Goal: Task Accomplishment & Management: Use online tool/utility

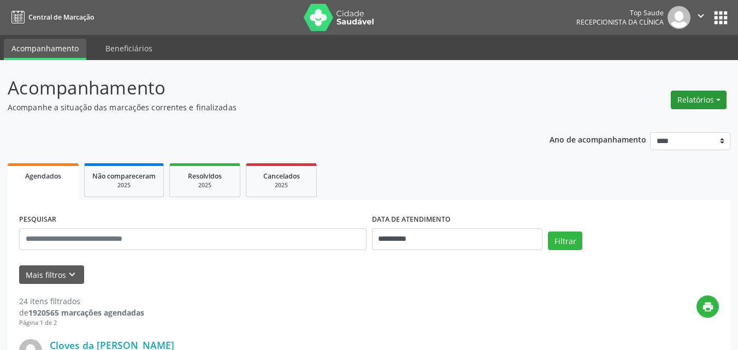
click at [698, 98] on button "Relatórios" at bounding box center [699, 100] width 56 height 19
click at [657, 123] on link "Agendamentos" at bounding box center [668, 123] width 117 height 15
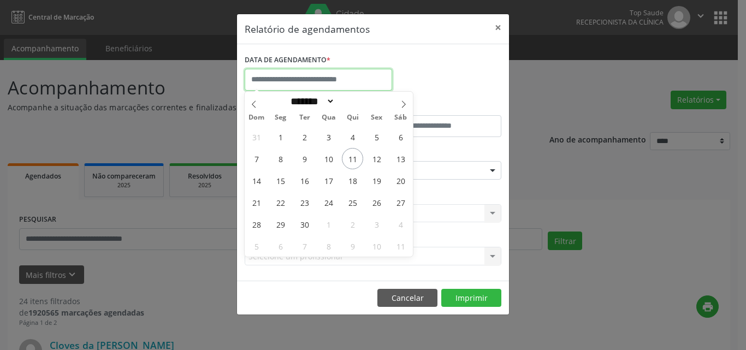
click at [328, 84] on input "text" at bounding box center [319, 80] width 148 height 22
click at [376, 156] on span "12" at bounding box center [376, 158] width 21 height 21
type input "**********"
click at [378, 158] on span "12" at bounding box center [376, 158] width 21 height 21
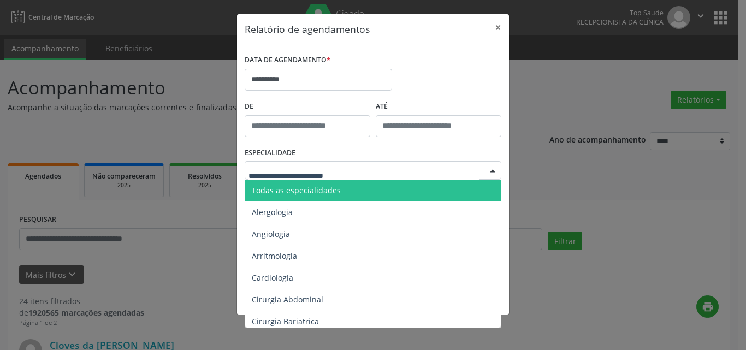
click at [441, 172] on div at bounding box center [373, 170] width 257 height 19
click at [445, 192] on span "Todas as especialidades" at bounding box center [373, 191] width 257 height 22
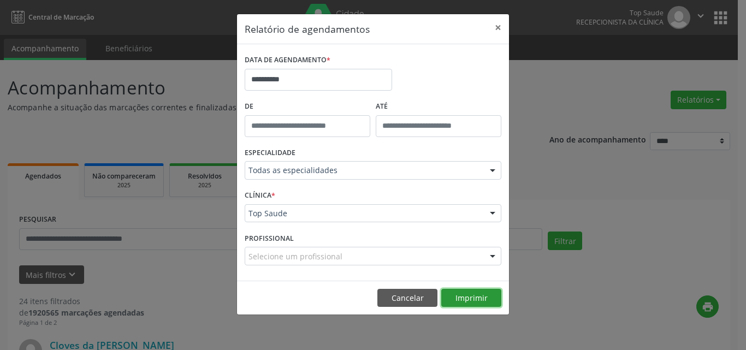
click at [464, 296] on button "Imprimir" at bounding box center [472, 298] width 60 height 19
click at [500, 27] on button "×" at bounding box center [498, 27] width 22 height 27
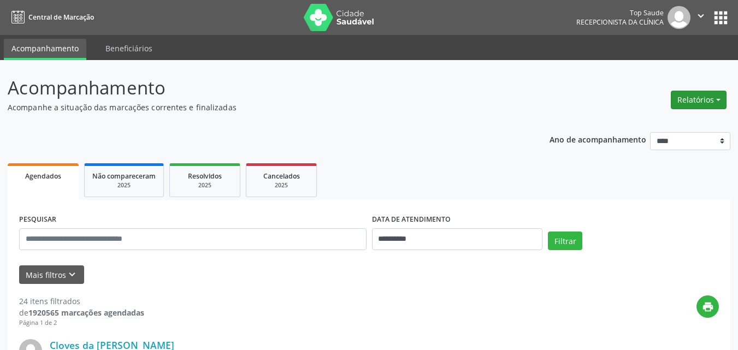
click at [681, 95] on button "Relatórios" at bounding box center [699, 100] width 56 height 19
click at [681, 121] on link "Agendamentos" at bounding box center [668, 123] width 117 height 15
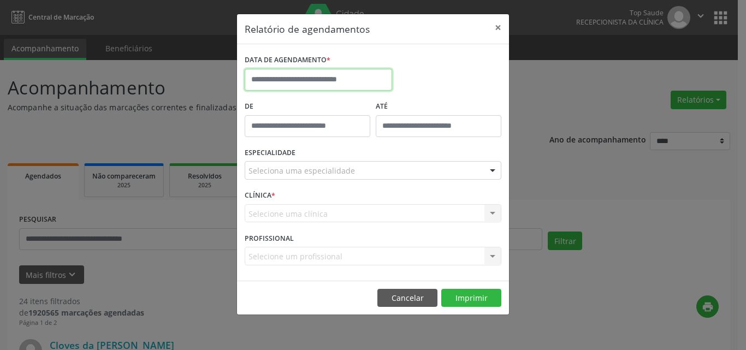
click at [342, 80] on input "text" at bounding box center [319, 80] width 148 height 22
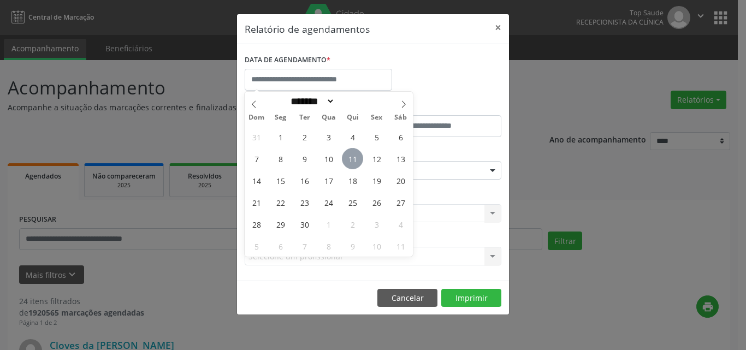
click at [355, 160] on span "11" at bounding box center [352, 158] width 21 height 21
type input "**********"
click at [355, 160] on span "11" at bounding box center [352, 158] width 21 height 21
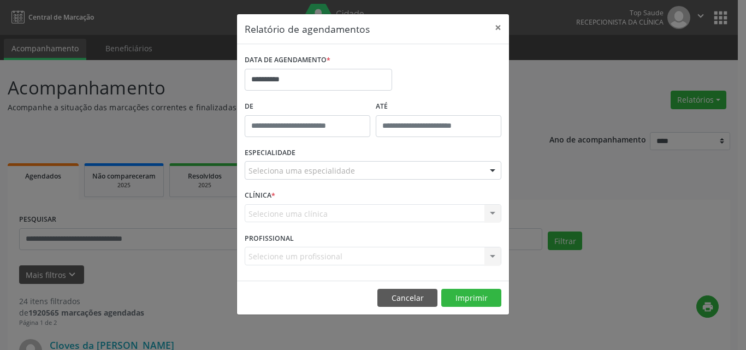
click at [440, 174] on div "Seleciona uma especialidade" at bounding box center [373, 170] width 257 height 19
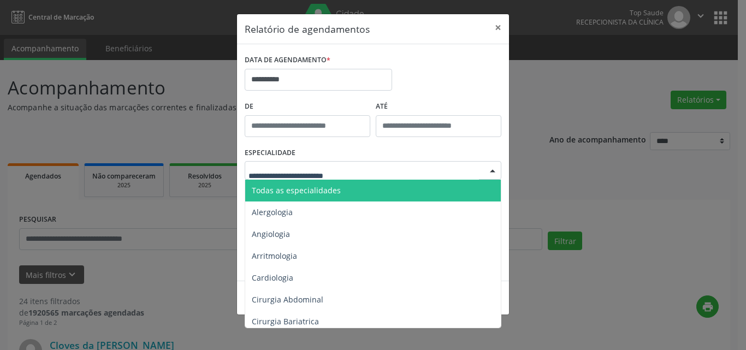
click at [440, 187] on span "Todas as especialidades" at bounding box center [373, 191] width 257 height 22
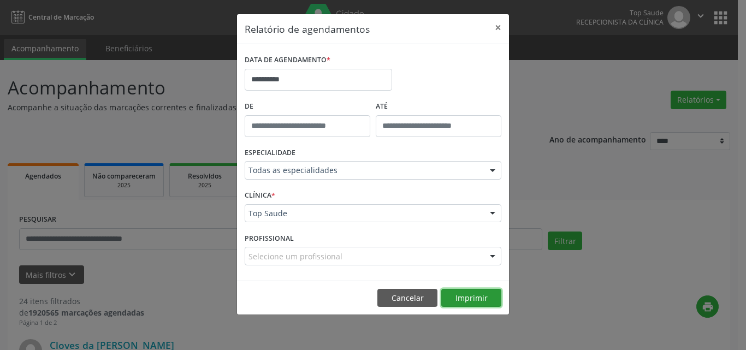
click at [463, 296] on button "Imprimir" at bounding box center [472, 298] width 60 height 19
click at [467, 297] on button "Imprimir" at bounding box center [472, 298] width 60 height 19
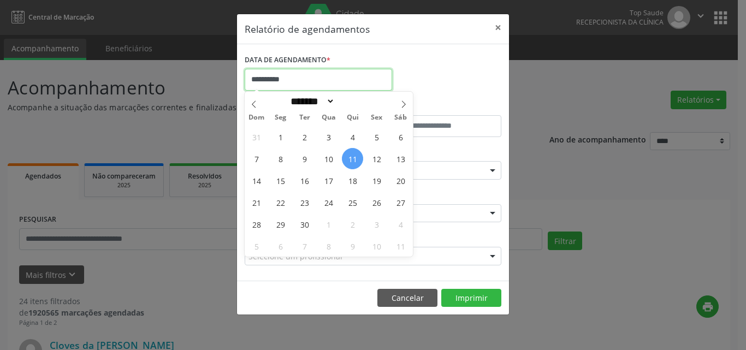
click at [350, 74] on input "**********" at bounding box center [319, 80] width 148 height 22
click at [375, 161] on span "12" at bounding box center [376, 158] width 21 height 21
type input "**********"
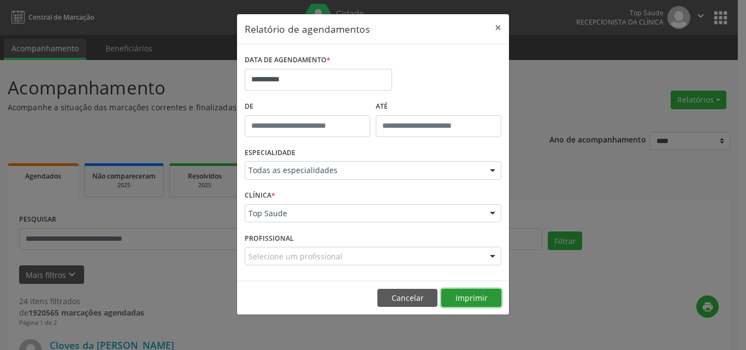
click at [460, 290] on button "Imprimir" at bounding box center [472, 298] width 60 height 19
click at [502, 25] on button "×" at bounding box center [498, 27] width 22 height 27
